Goal: Find specific page/section: Find specific page/section

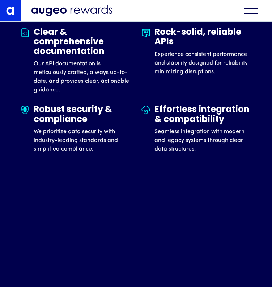
click at [248, 16] on div "menu" at bounding box center [252, 11] width 28 height 12
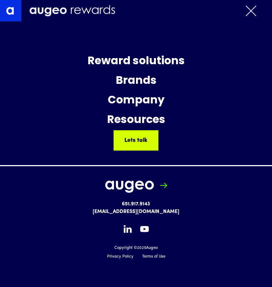
scroll to position [2302, 0]
click at [157, 83] on div "Brands" at bounding box center [136, 81] width 41 height 20
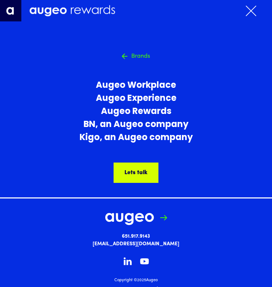
click at [166, 84] on link "Augeo Workplace" at bounding box center [136, 85] width 113 height 13
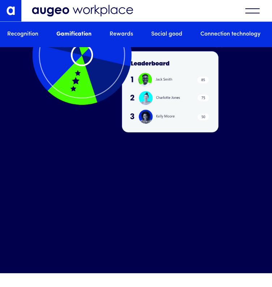
scroll to position [1904, 0]
